Goal: Information Seeking & Learning: Find specific fact

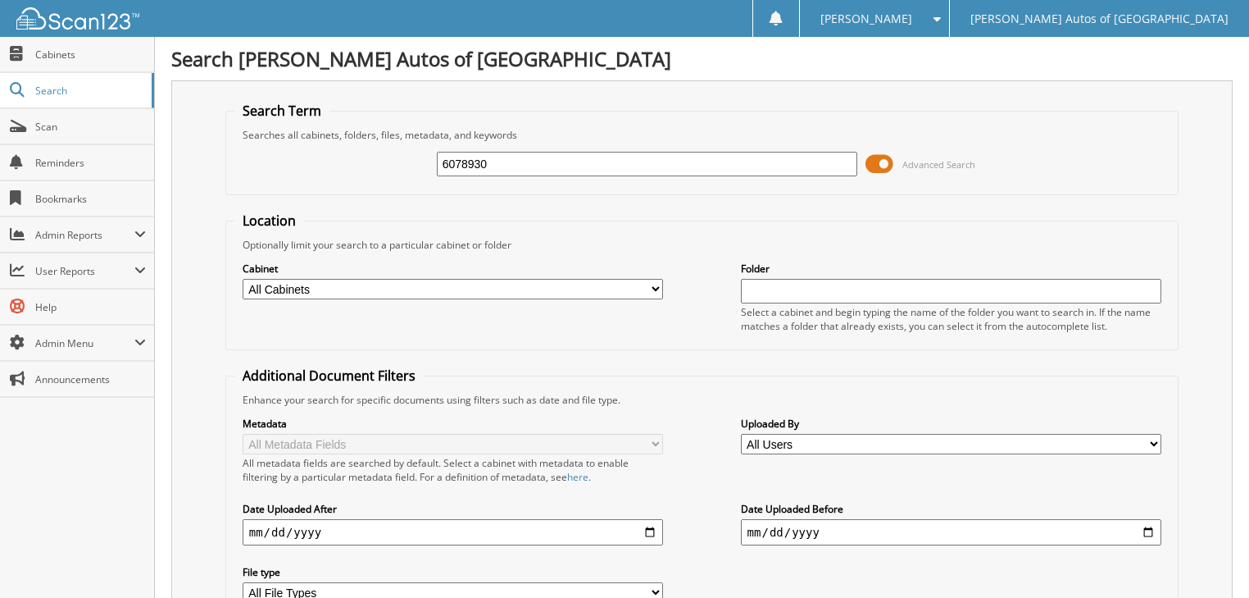
type input "6078930"
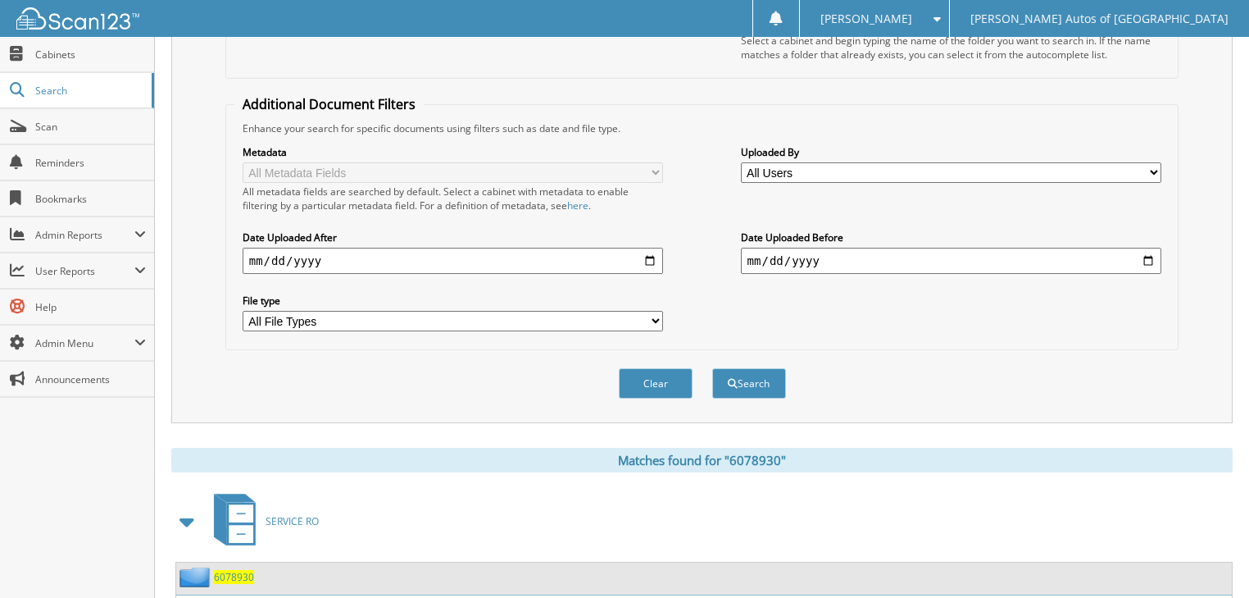
scroll to position [391, 0]
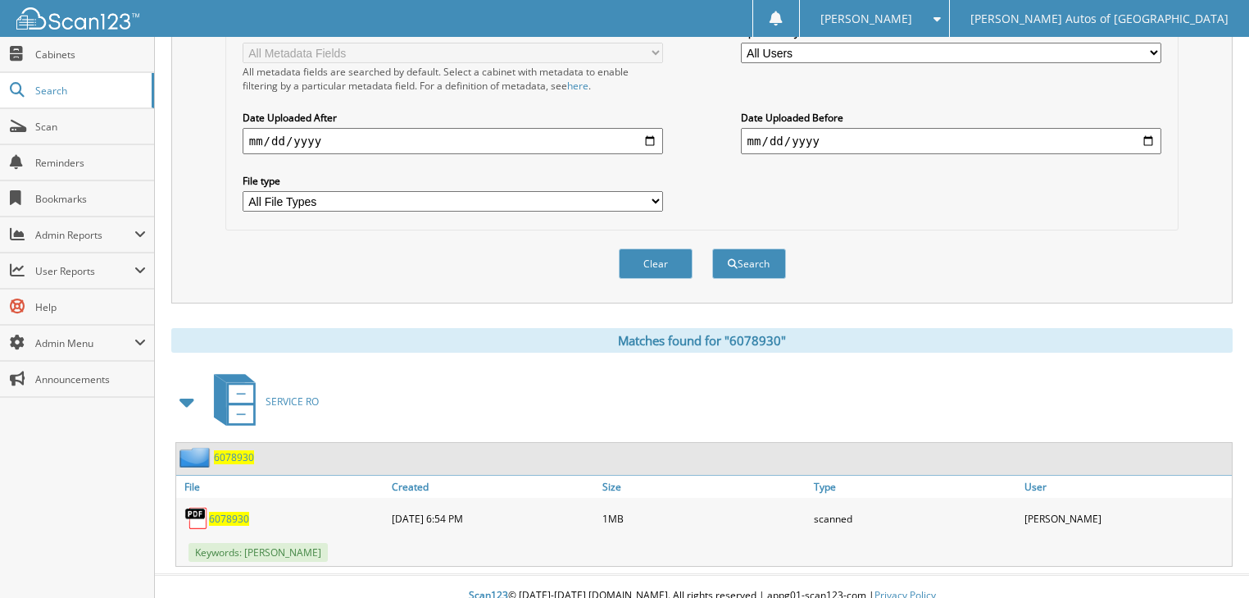
click at [209, 512] on span "6078930" at bounding box center [229, 519] width 40 height 14
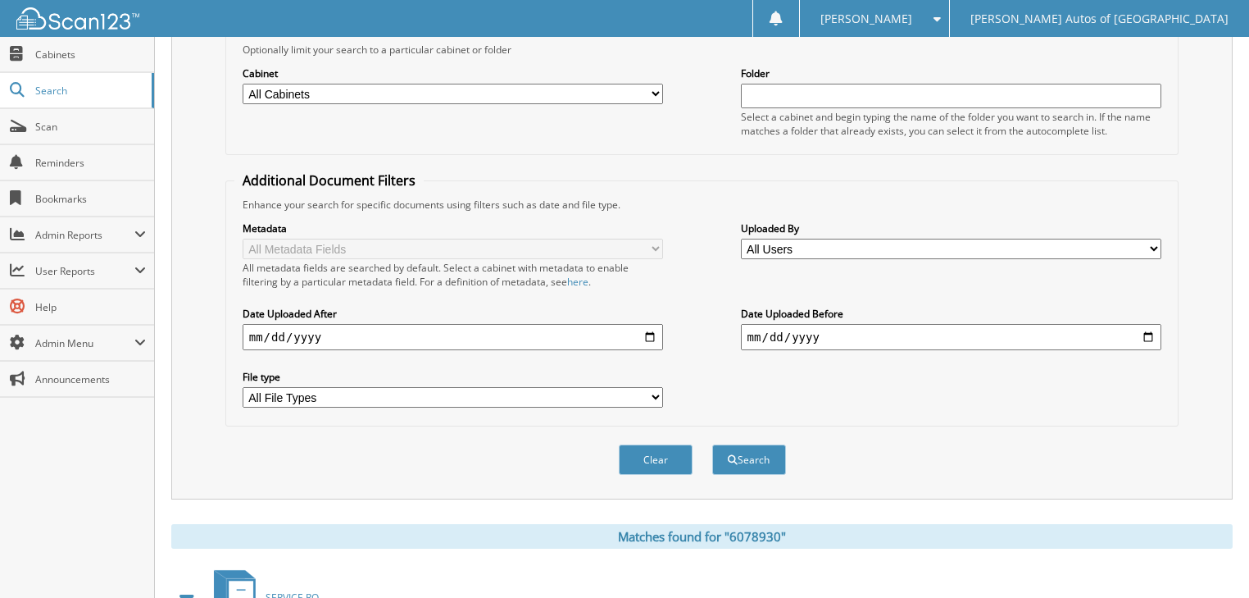
scroll to position [328, 0]
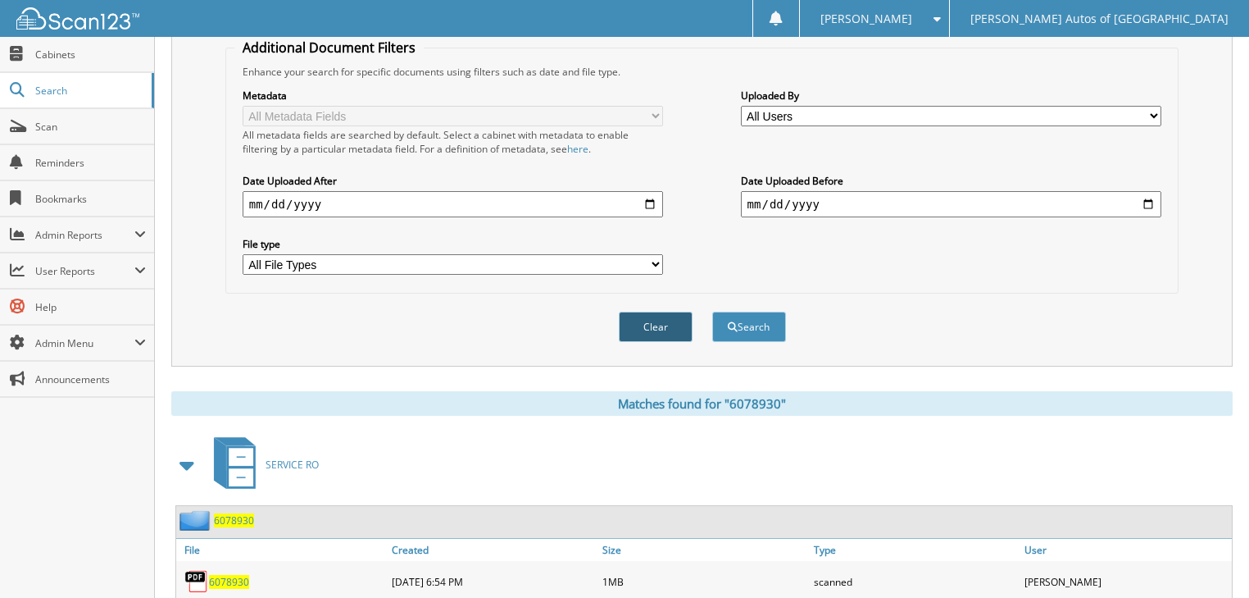
click at [654, 312] on button "Clear" at bounding box center [656, 327] width 74 height 30
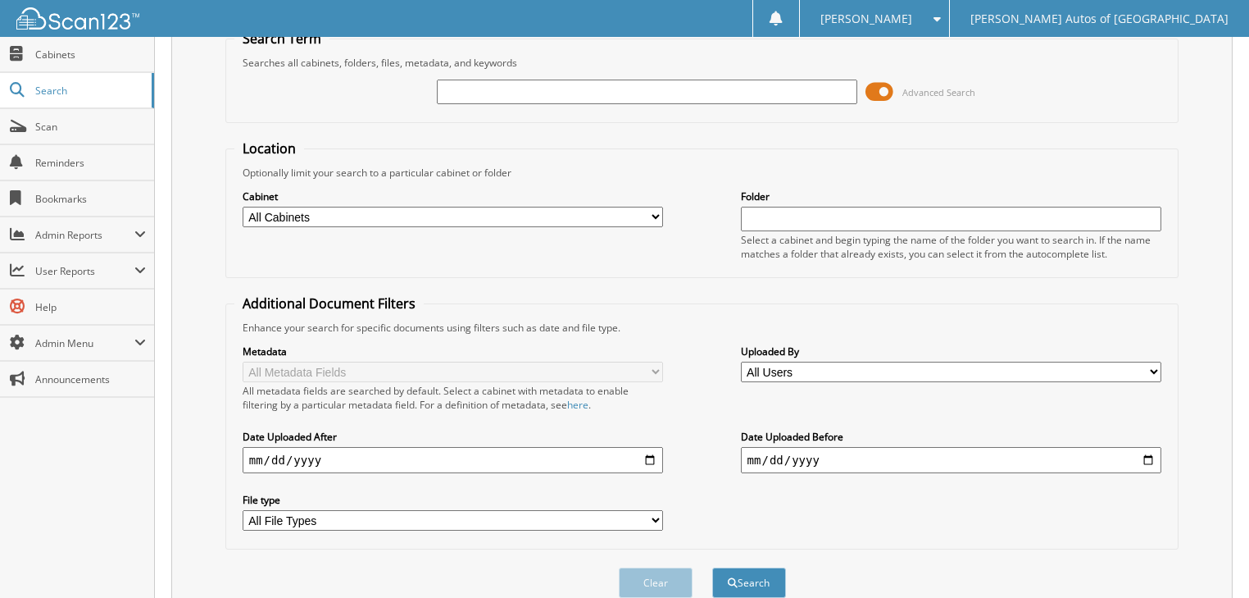
scroll to position [0, 0]
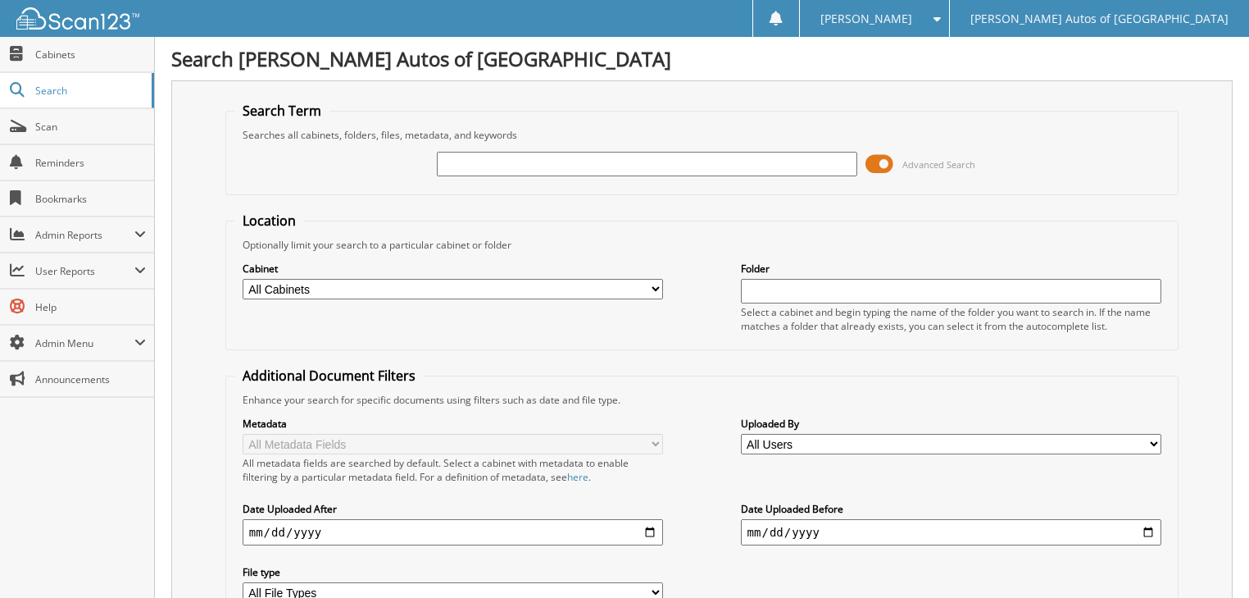
click at [607, 161] on input "text" at bounding box center [647, 164] width 421 height 25
type input "6081194"
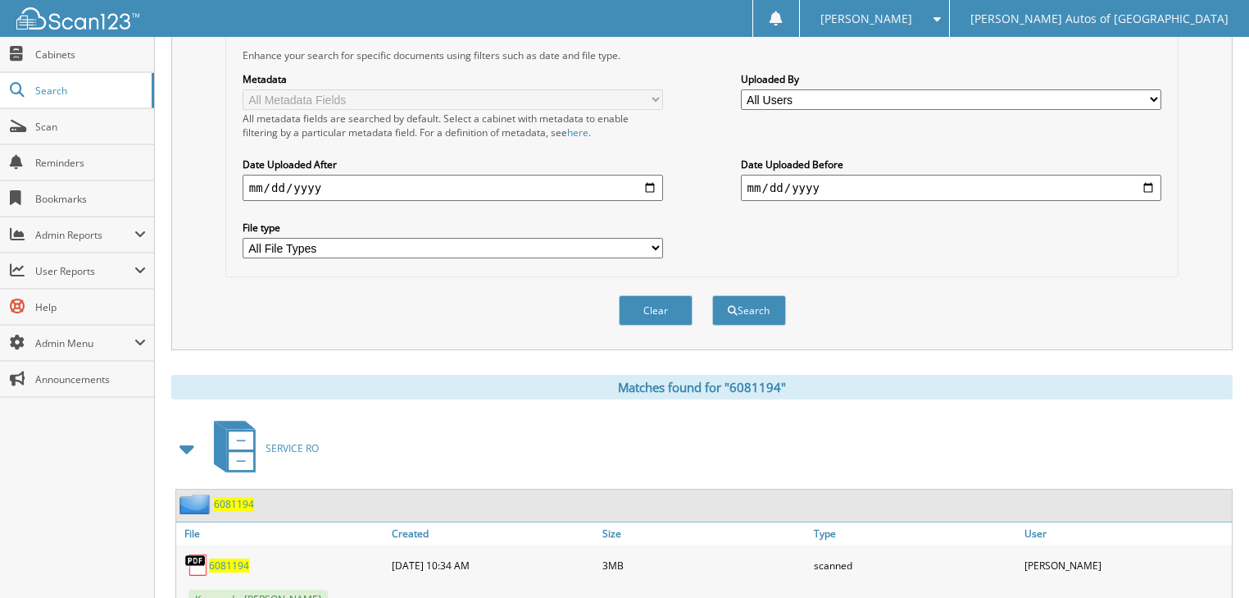
scroll to position [391, 0]
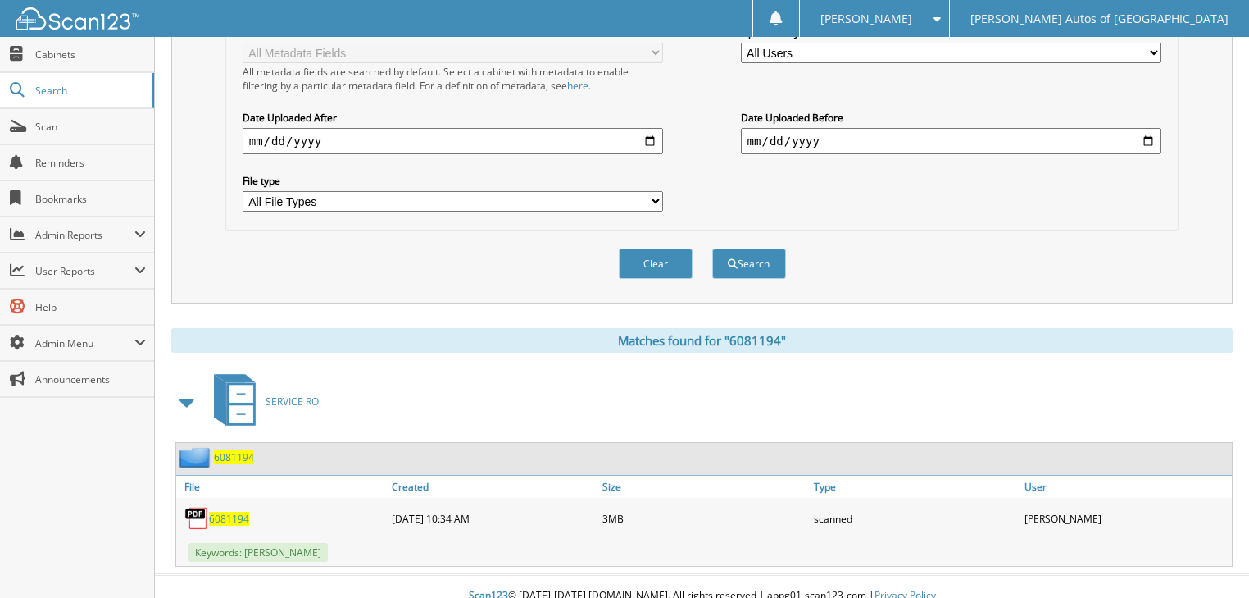
click at [230, 512] on span "6081194" at bounding box center [229, 519] width 40 height 14
